Goal: Transaction & Acquisition: Purchase product/service

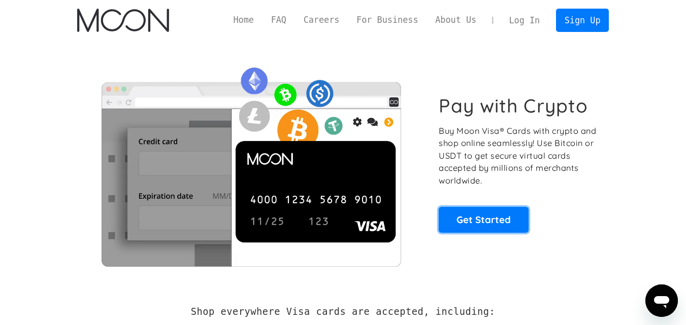
click at [469, 218] on link "Get Started" at bounding box center [484, 219] width 90 height 25
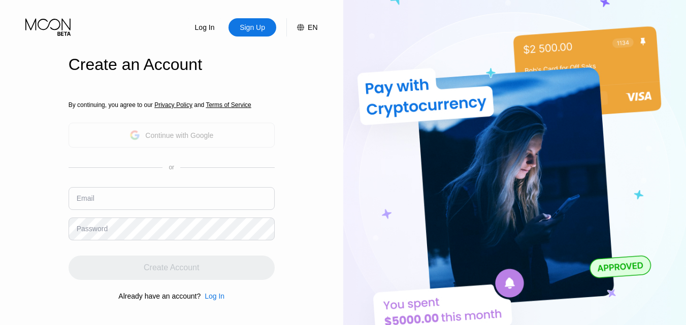
click at [185, 139] on div "Continue with Google" at bounding box center [179, 135] width 68 height 8
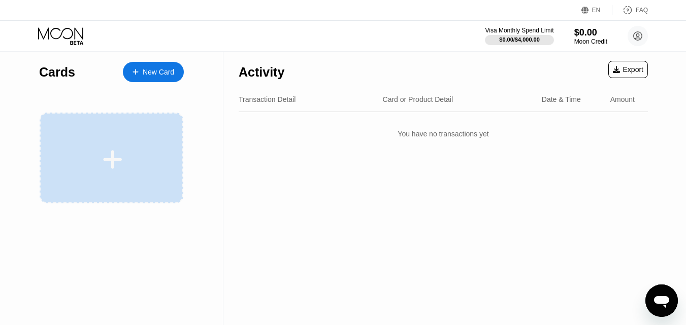
click at [162, 151] on div at bounding box center [113, 159] width 126 height 23
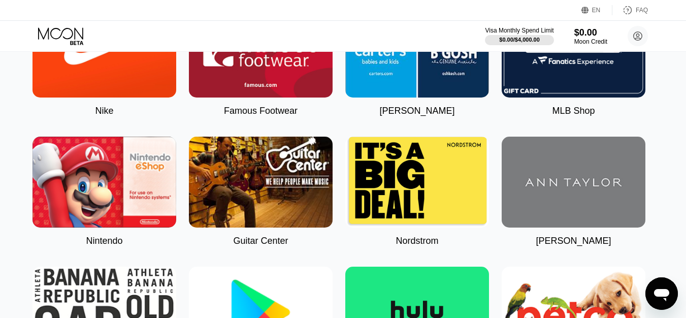
scroll to position [0, 4]
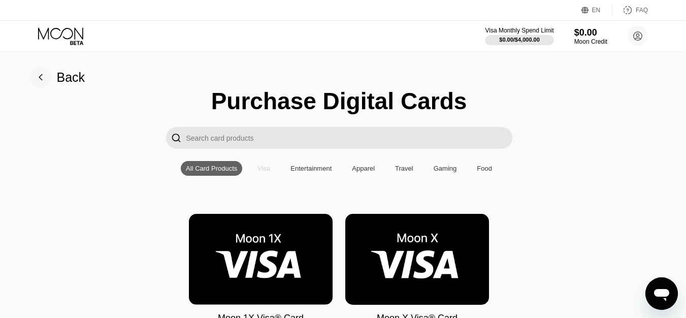
click at [263, 176] on div "Visa" at bounding box center [263, 168] width 23 height 15
click at [453, 140] on input "Search card products" at bounding box center [349, 138] width 326 height 22
click at [588, 35] on div "$0.00" at bounding box center [590, 32] width 33 height 11
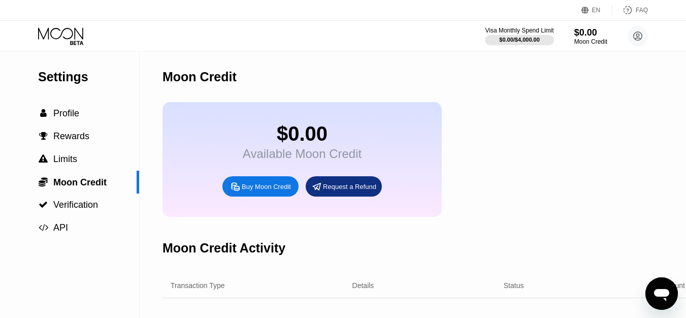
click at [268, 191] on div "Buy Moon Credit" at bounding box center [266, 186] width 49 height 9
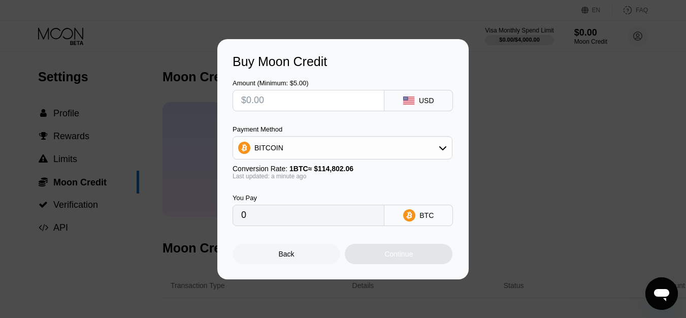
click at [324, 102] on input "text" at bounding box center [308, 100] width 134 height 20
type input "$1"
type input "0.00000872"
type input "$10"
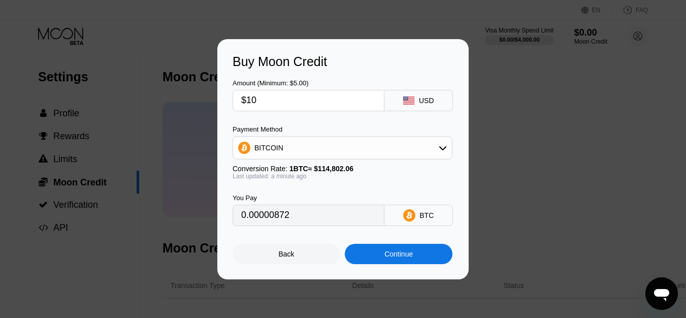
type input "0.00008711"
type input "$100"
type input "0.00087107"
type input "$1000"
type input "0.00871065"
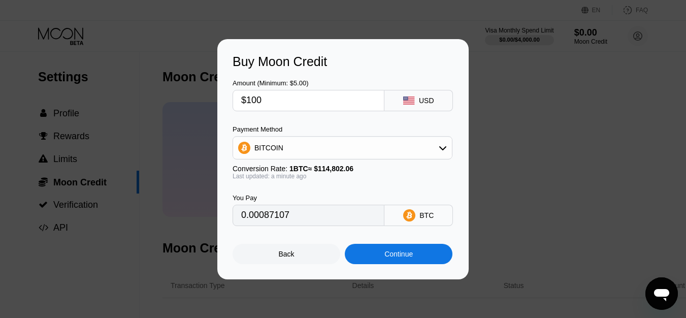
type input "$100"
click at [304, 154] on div "BITCOIN" at bounding box center [342, 148] width 219 height 20
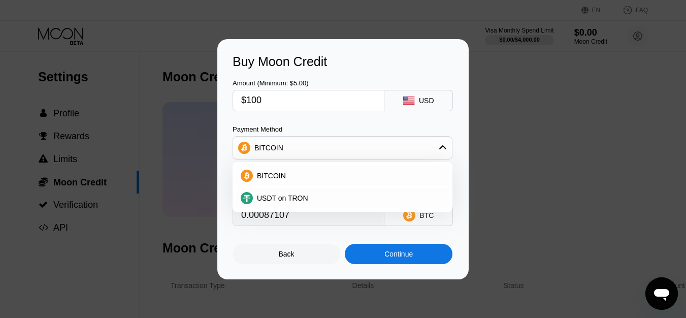
click at [335, 136] on div "Payment Method BITCOIN BITCOIN USDT on TRON" at bounding box center [342, 142] width 220 height 34
click at [334, 144] on div "BITCOIN" at bounding box center [342, 148] width 219 height 20
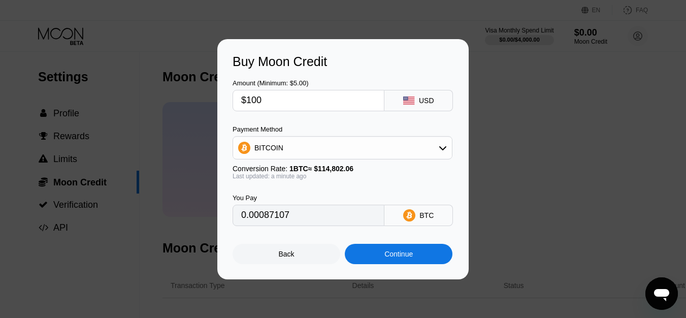
click at [380, 254] on div "Continue" at bounding box center [399, 254] width 108 height 20
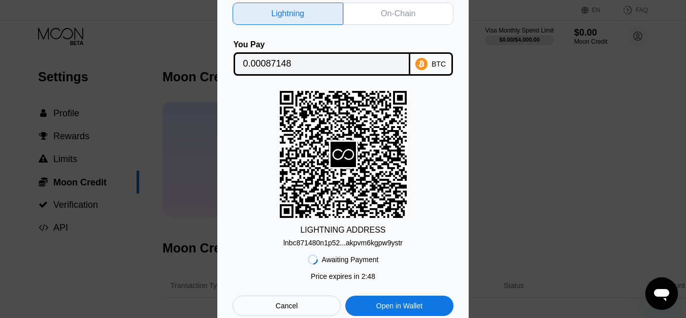
click at [302, 307] on div "Cancel" at bounding box center [286, 305] width 108 height 20
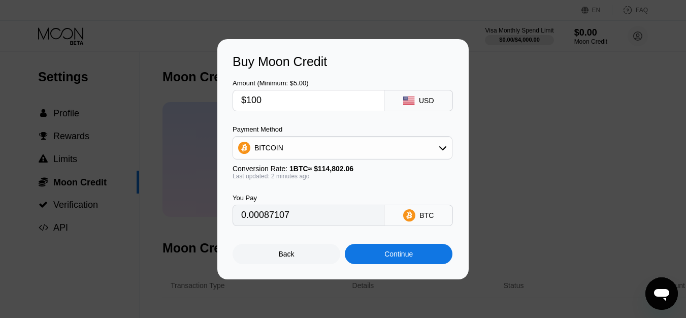
click at [290, 263] on div "Back" at bounding box center [286, 254] width 108 height 20
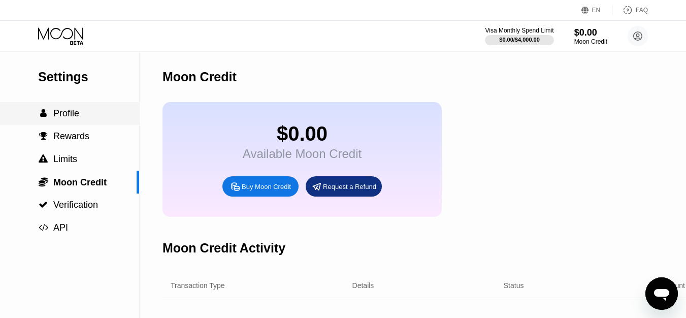
click at [83, 119] on div " Profile" at bounding box center [69, 113] width 139 height 11
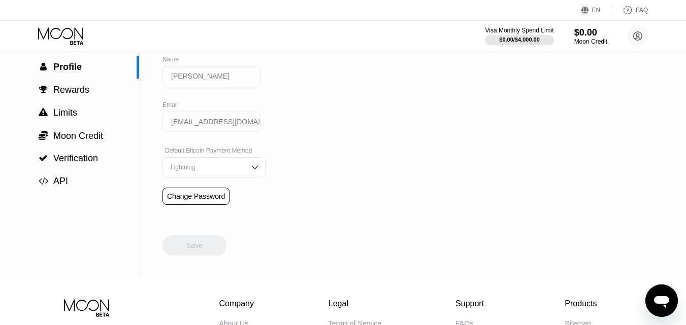
scroll to position [47, 0]
click at [250, 172] on img at bounding box center [255, 167] width 10 height 10
click at [293, 149] on div "Settings  Profile  Rewards  Limits  Moon Credit  Verification  API Profil…" at bounding box center [343, 142] width 686 height 274
click at [241, 177] on div "Lightning" at bounding box center [213, 167] width 103 height 20
click at [47, 137] on span "" at bounding box center [43, 135] width 9 height 10
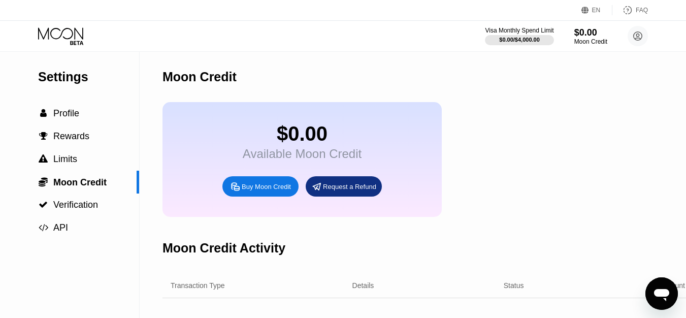
click at [117, 275] on div "Settings  Profile  Rewards  Limits  Moon Credit  Verification  API" at bounding box center [70, 192] width 140 height 280
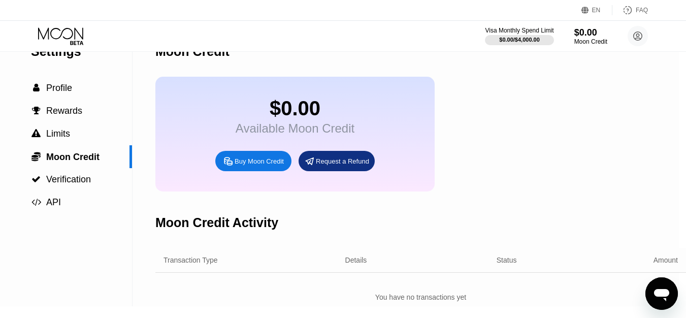
scroll to position [0, 7]
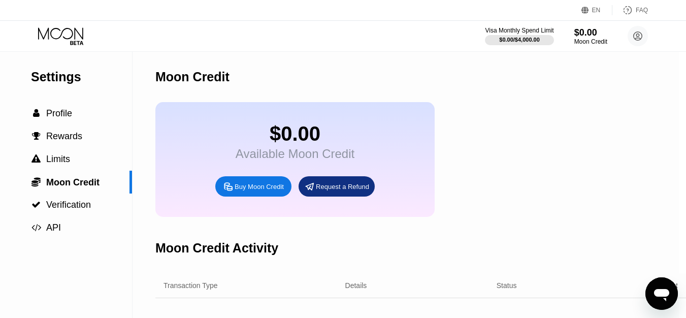
click at [37, 209] on span "" at bounding box center [35, 204] width 9 height 9
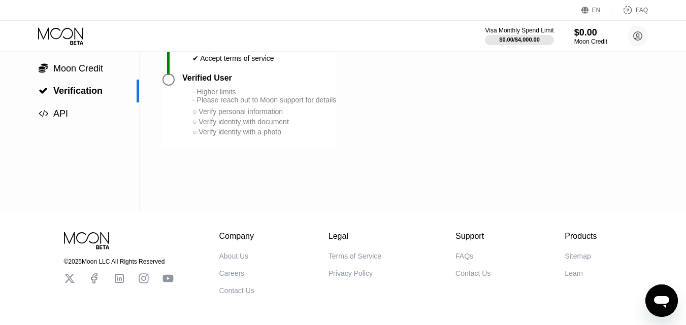
scroll to position [111, 0]
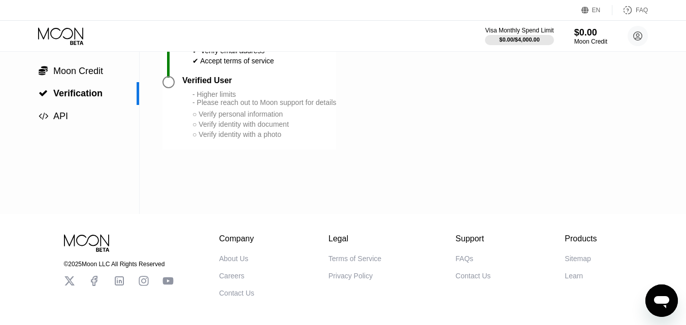
click at [173, 103] on div at bounding box center [172, 113] width 20 height 74
click at [178, 88] on div at bounding box center [172, 82] width 20 height 12
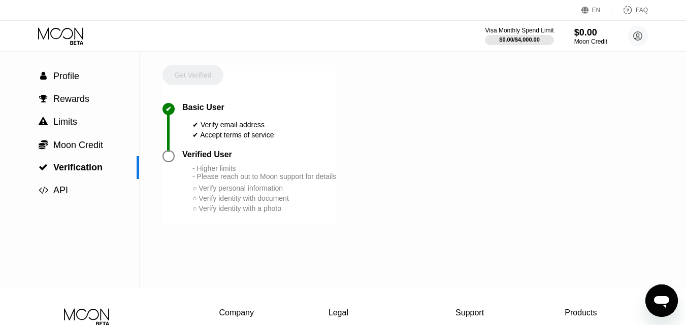
scroll to position [33, 0]
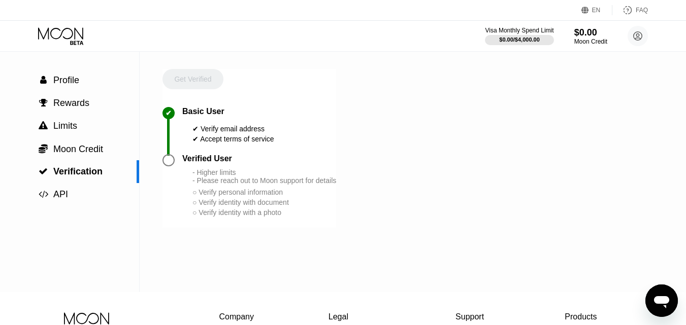
click at [44, 171] on span "" at bounding box center [43, 171] width 9 height 9
click at [44, 120] on div " Limits" at bounding box center [69, 126] width 139 height 23
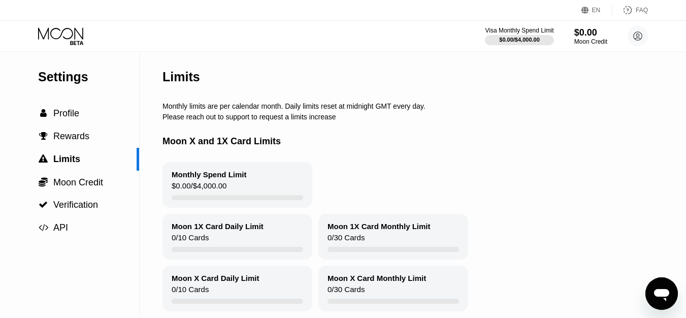
click at [52, 130] on div " Rewards" at bounding box center [69, 136] width 139 height 23
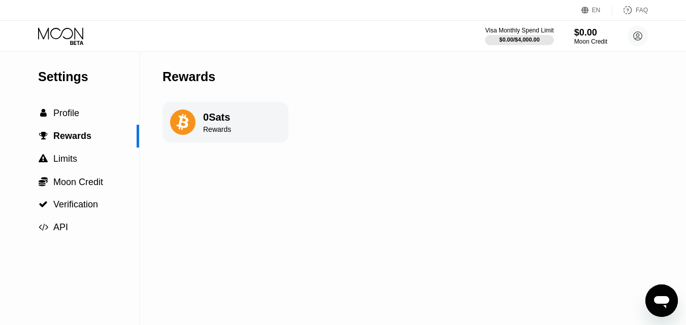
click at [45, 116] on span "" at bounding box center [43, 113] width 7 height 9
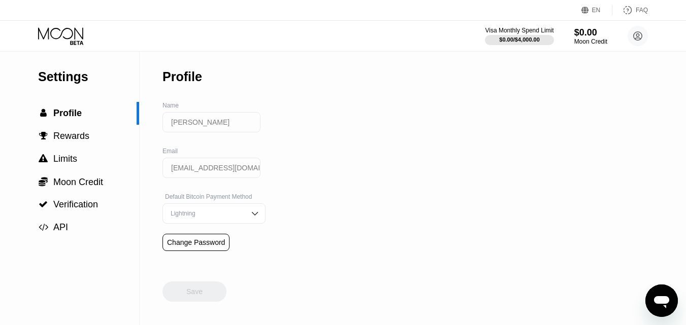
click at [52, 88] on div "Settings  Profile  Rewards  Limits  Moon Credit  Verification  API" at bounding box center [69, 145] width 139 height 187
click at [58, 44] on icon at bounding box center [61, 36] width 47 height 18
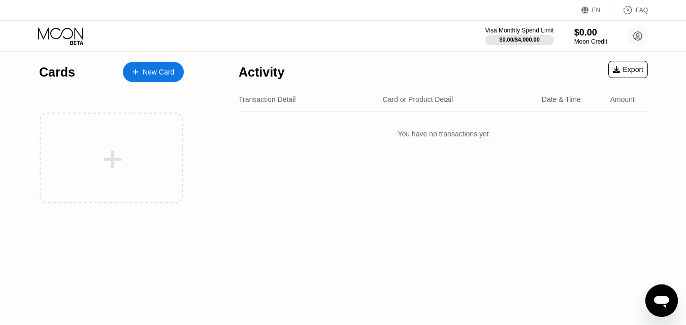
click at [73, 156] on div at bounding box center [113, 159] width 126 height 23
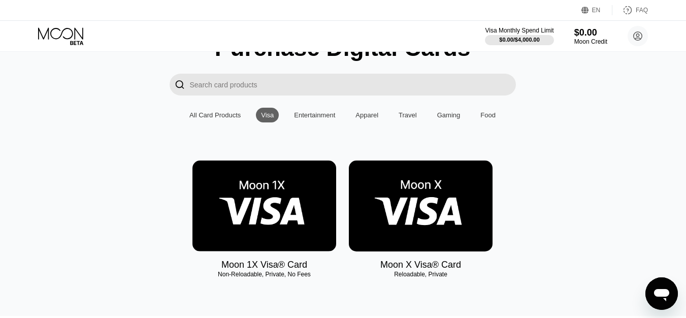
scroll to position [48, 1]
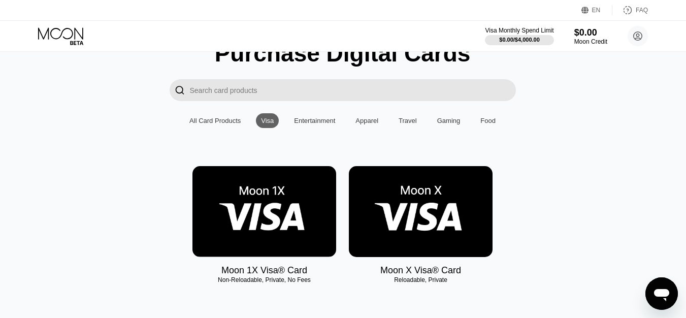
click at [200, 124] on div "All Card Products" at bounding box center [214, 121] width 51 height 8
